Goal: Find specific page/section: Find specific page/section

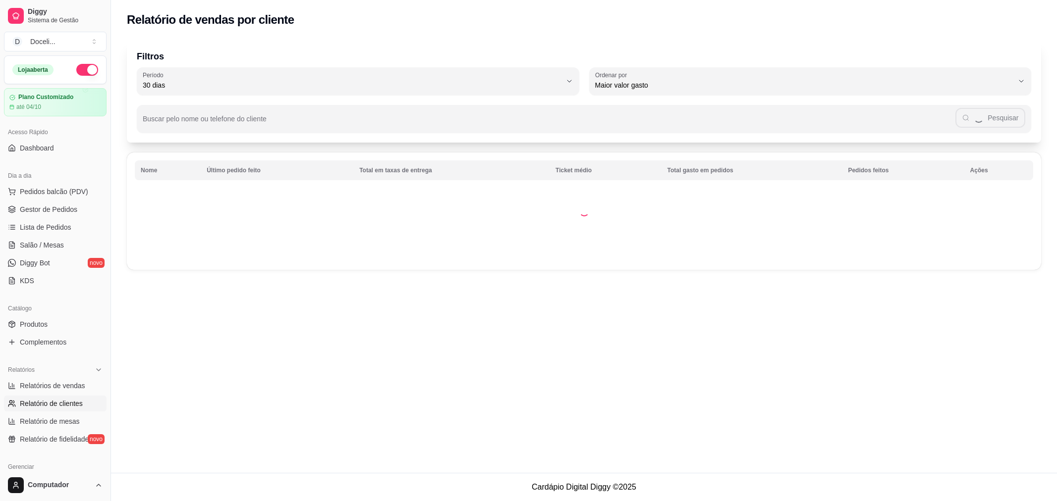
select select "30"
select select "HIGHEST_TOTAL_SPENT_WITH_ORDERS"
click at [62, 385] on span "Relatórios de vendas" at bounding box center [52, 386] width 65 height 10
select select "ALL"
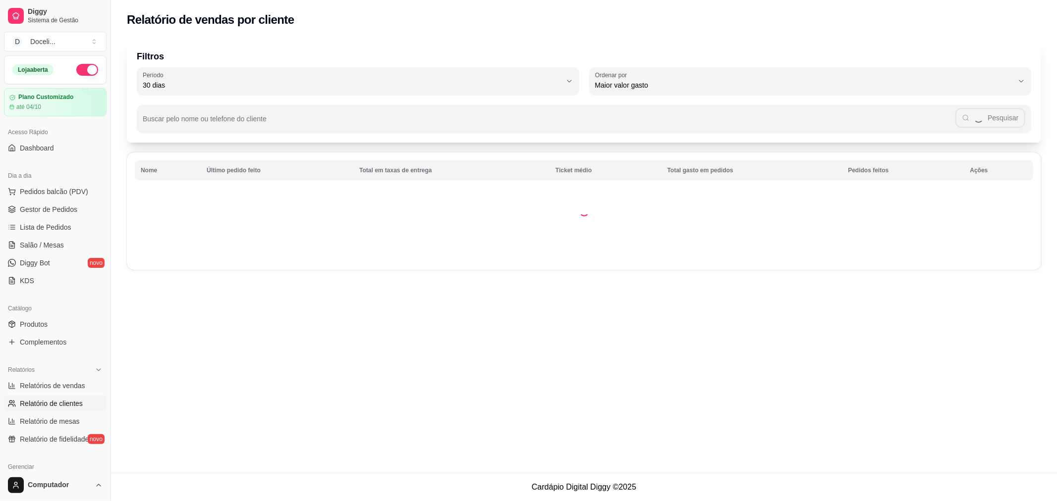
select select "0"
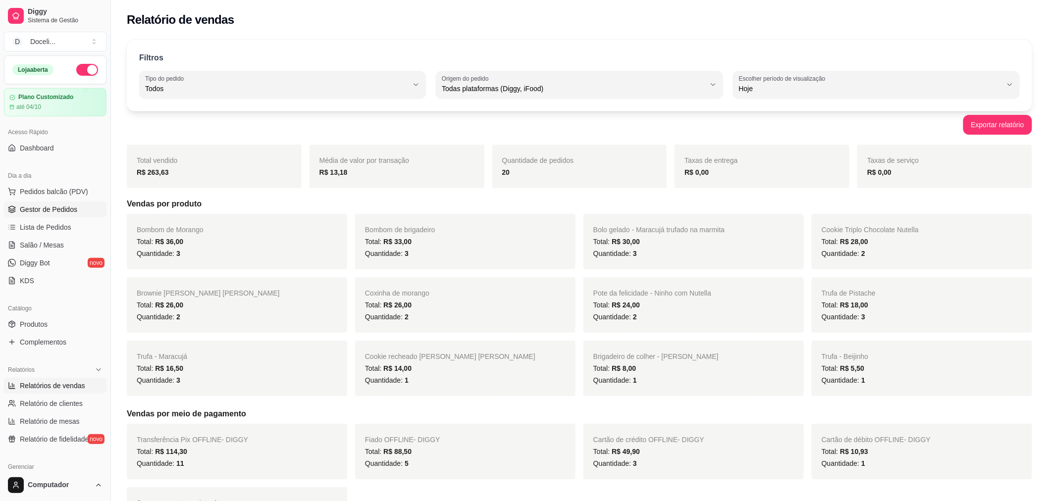
click at [52, 207] on span "Gestor de Pedidos" at bounding box center [48, 210] width 57 height 10
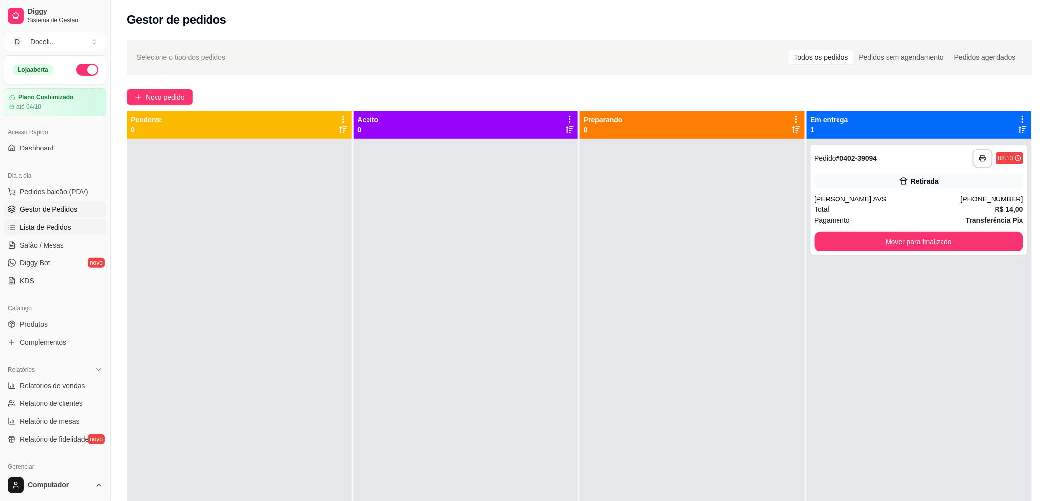
click at [50, 230] on span "Lista de Pedidos" at bounding box center [46, 227] width 52 height 10
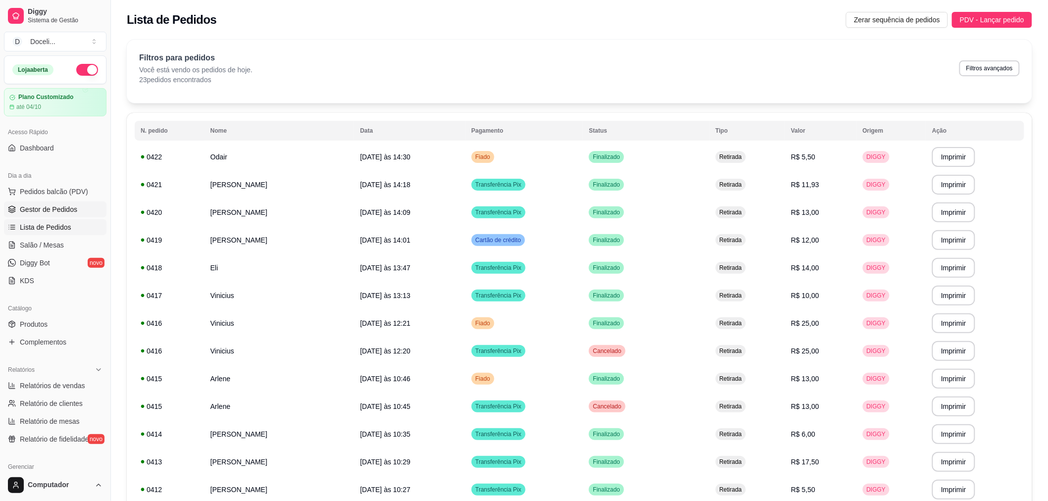
click at [63, 206] on span "Gestor de Pedidos" at bounding box center [48, 210] width 57 height 10
